Goal: Check status: Check status

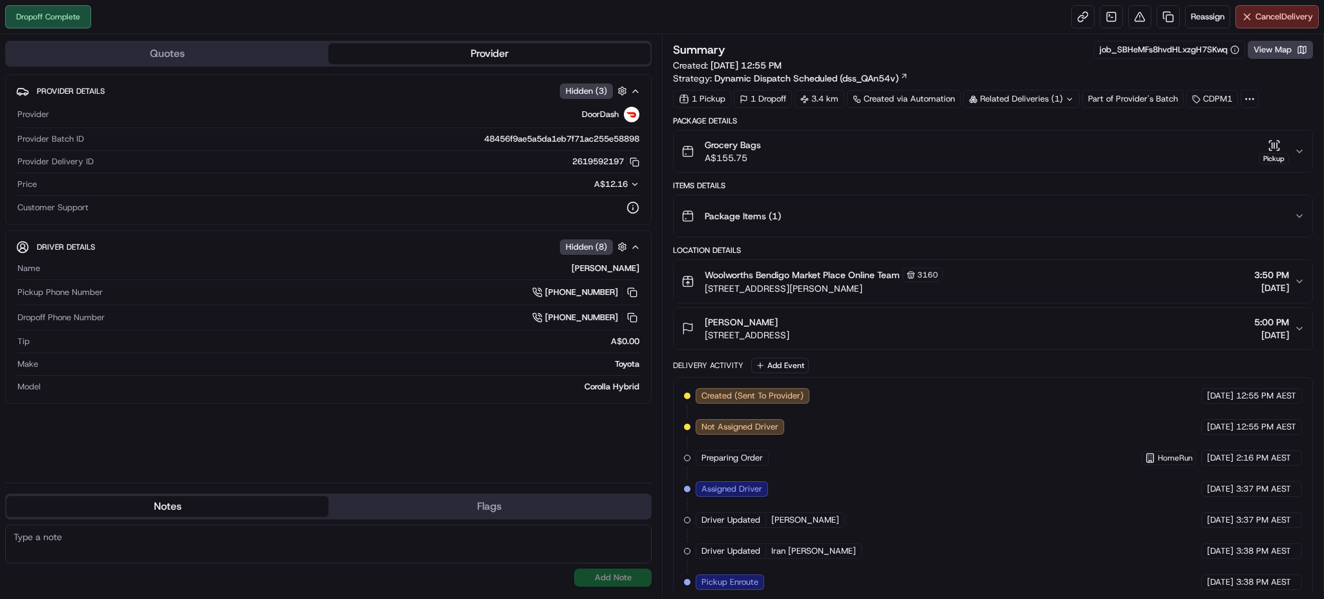
click at [1050, 96] on div "Related Deliveries (1)" at bounding box center [1021, 99] width 116 height 18
click at [1042, 155] on span "270123487" at bounding box center [1043, 151] width 47 height 12
click at [776, 213] on span "Package Items ( 1 )" at bounding box center [743, 215] width 76 height 13
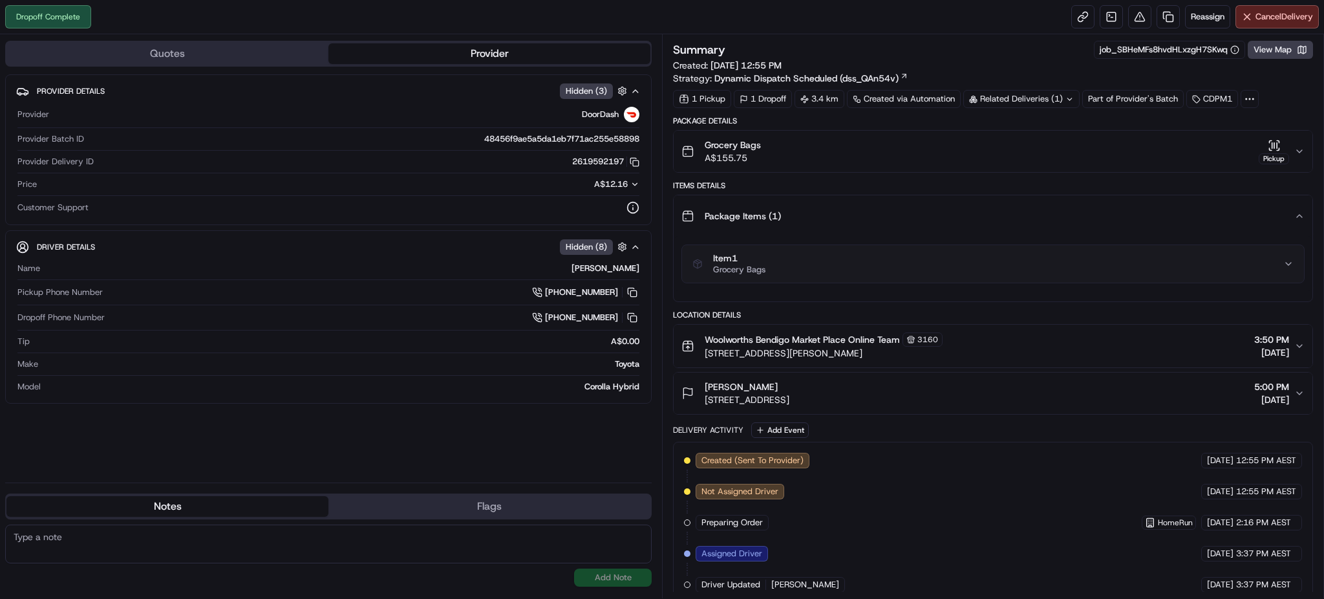
click at [846, 159] on div "Grocery Bags A$155.75 Pickup" at bounding box center [987, 151] width 613 height 26
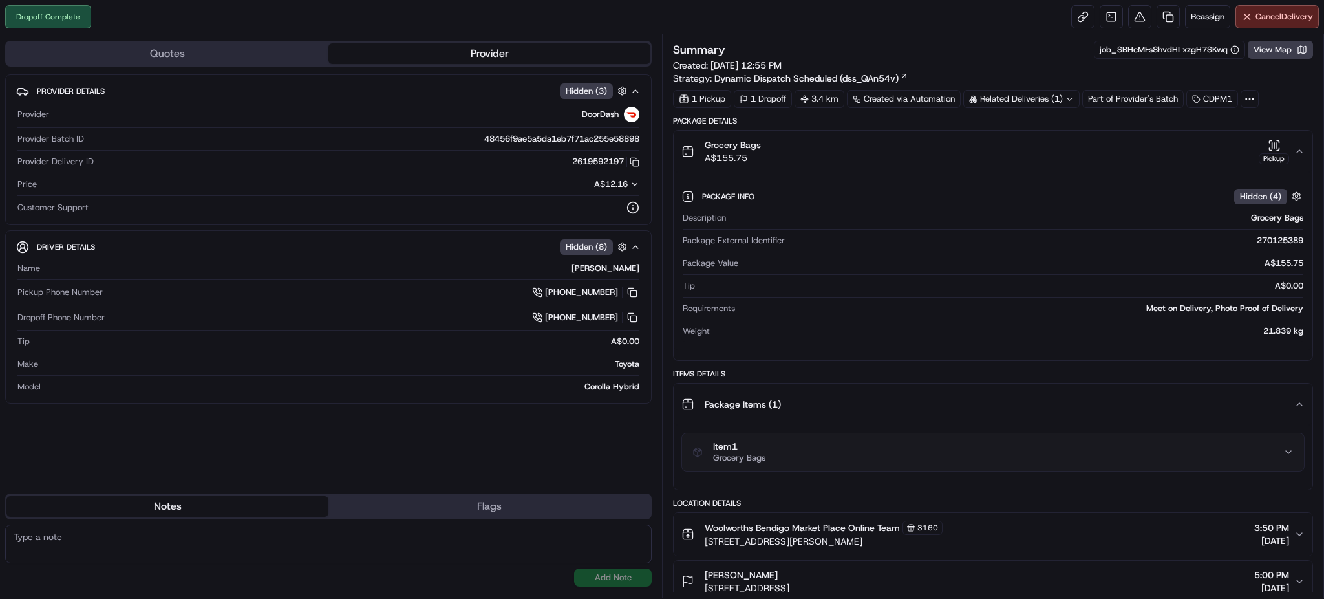
click at [1283, 239] on div "270125389" at bounding box center [1046, 241] width 513 height 12
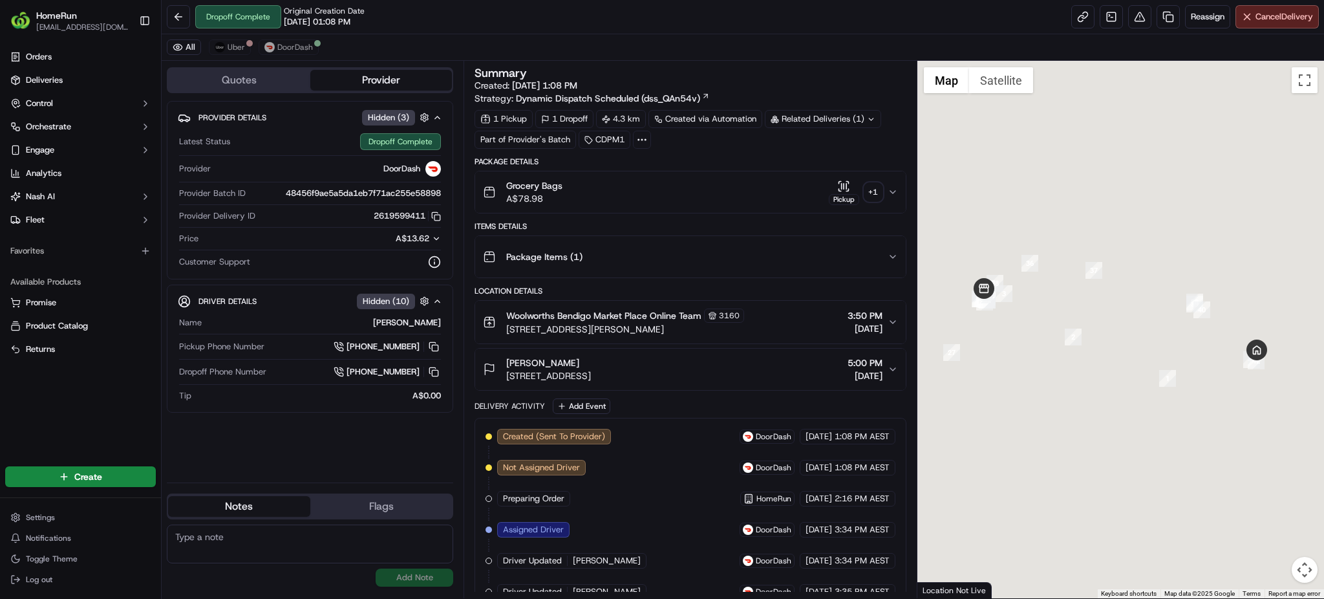
click at [872, 191] on div "+ 1" at bounding box center [873, 192] width 18 height 18
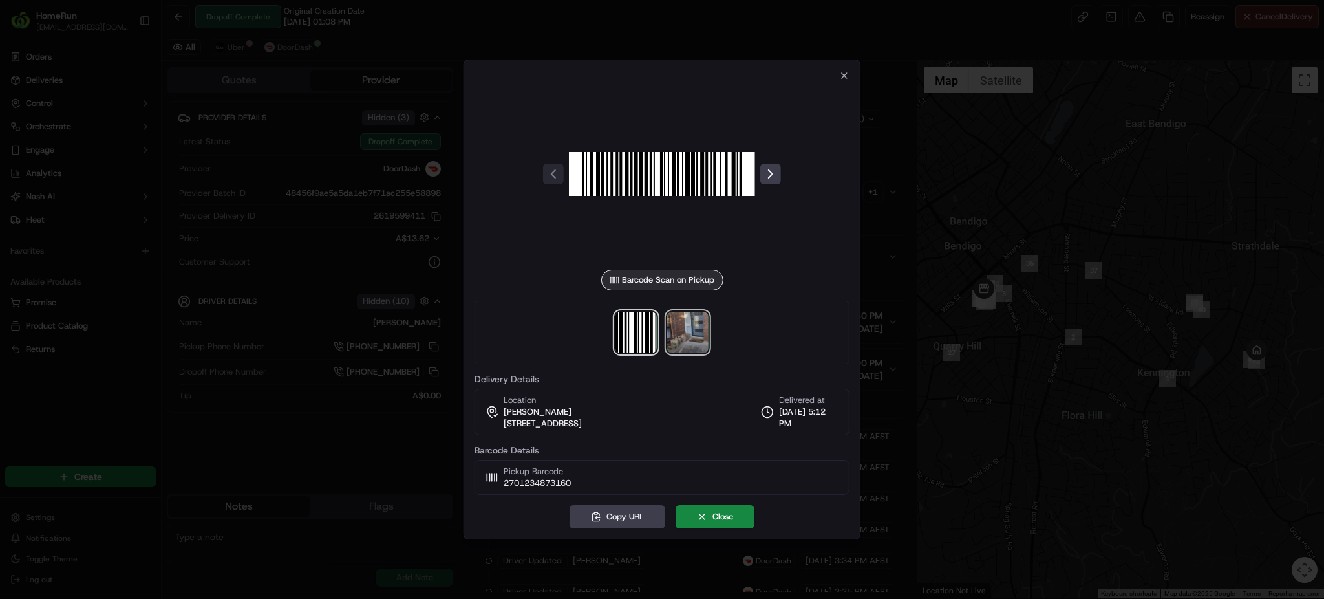
click at [689, 340] on img at bounding box center [687, 332] width 41 height 41
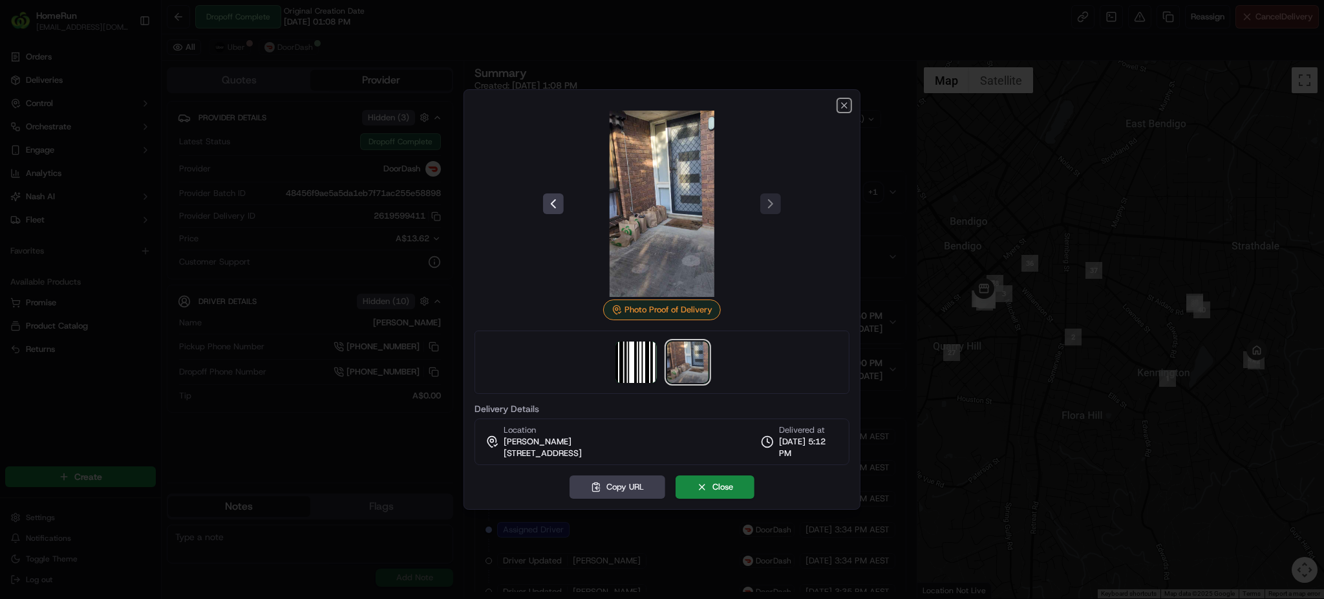
click at [849, 105] on icon "button" at bounding box center [844, 105] width 10 height 10
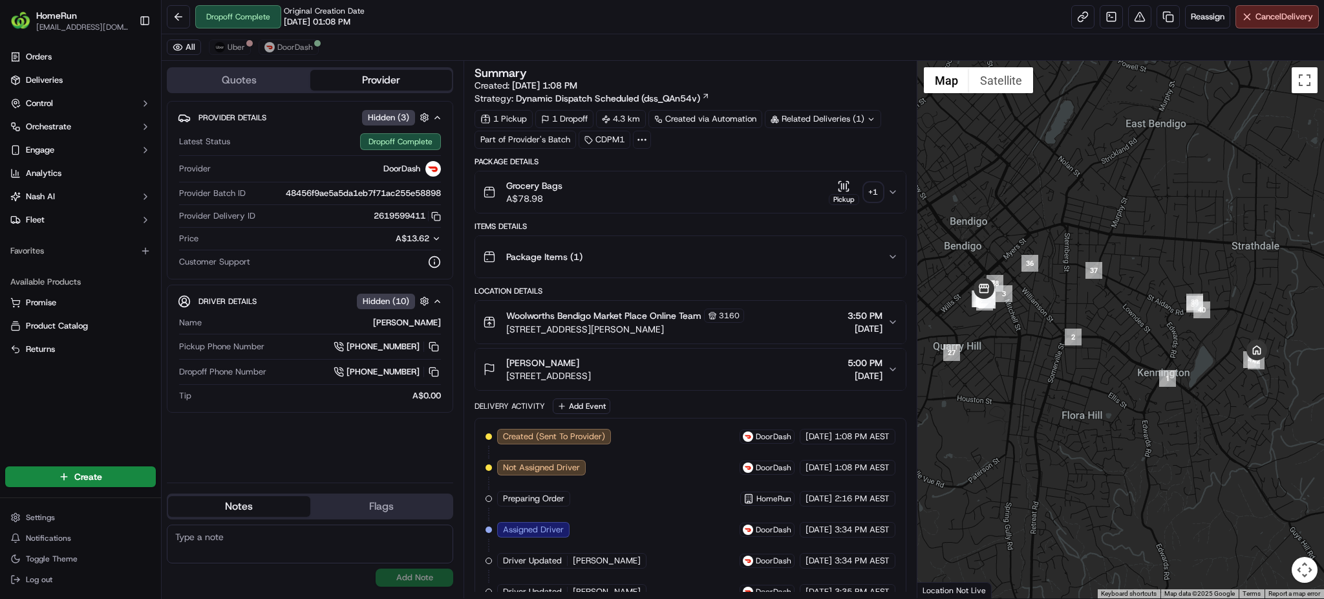
drag, startPoint x: 705, startPoint y: 208, endPoint x: 716, endPoint y: 211, distance: 11.7
click at [705, 208] on button "Grocery Bags A$78.98 Pickup + 1" at bounding box center [690, 191] width 430 height 41
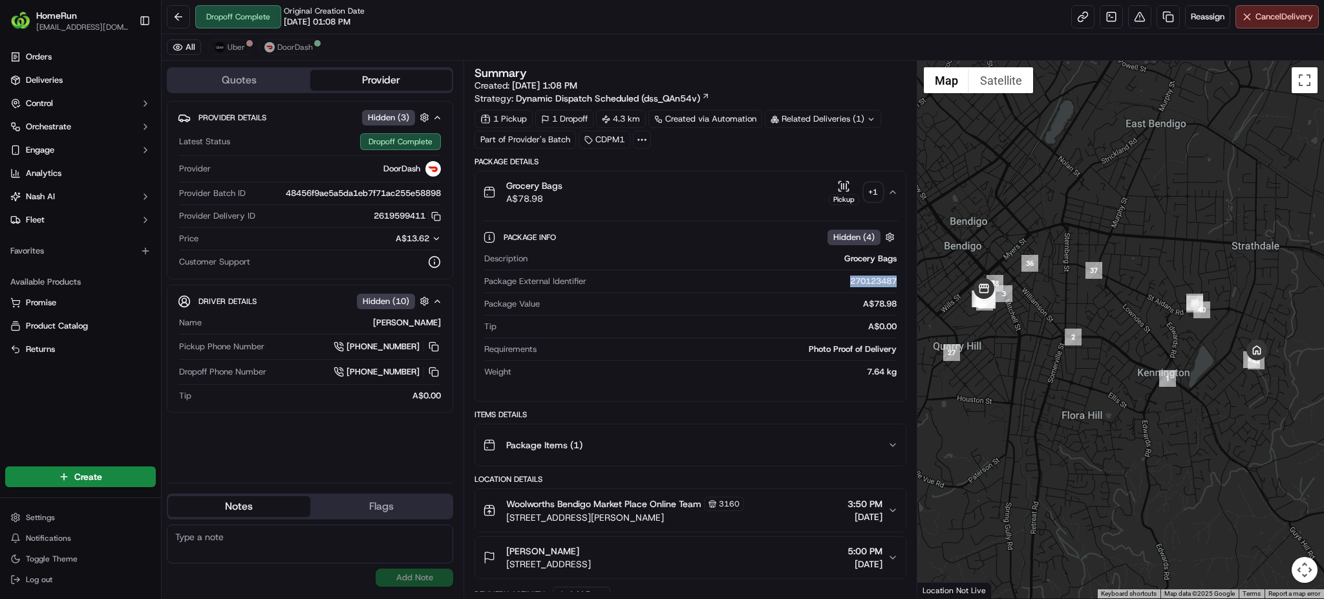
drag, startPoint x: 841, startPoint y: 281, endPoint x: 898, endPoint y: 276, distance: 57.1
click at [898, 276] on div "Package Info Hidden ( 4 ) Description Grocery Bags Package External Identifier …" at bounding box center [690, 302] width 430 height 178
copy div "270123487"
